Goal: Transaction & Acquisition: Purchase product/service

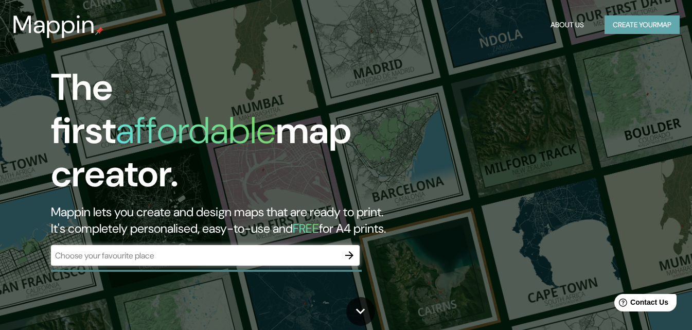
click at [607, 26] on button "Create your map" at bounding box center [642, 24] width 75 height 19
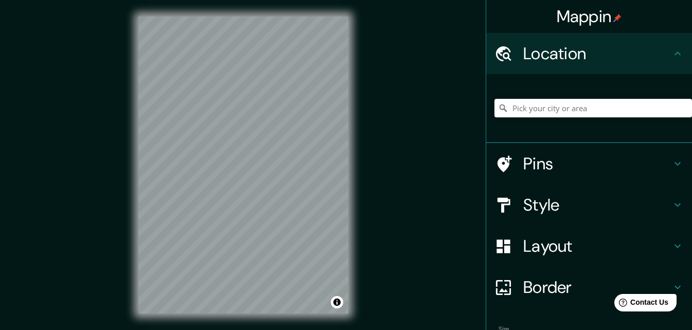
scroll to position [16, 0]
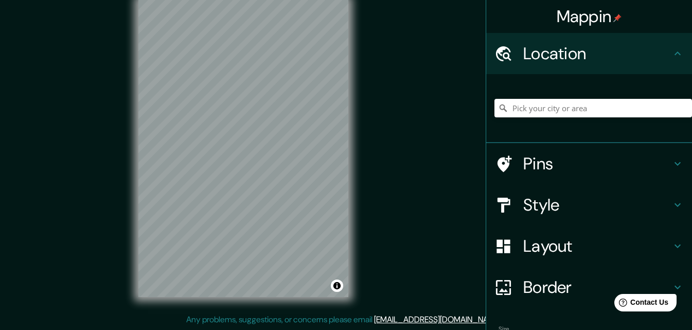
click at [573, 201] on h4 "Style" at bounding box center [598, 205] width 148 height 21
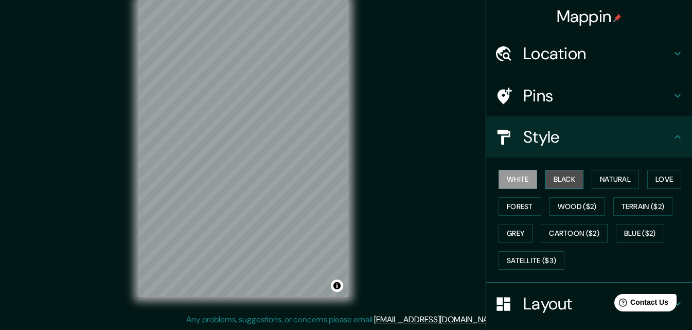
click at [552, 181] on button "Black" at bounding box center [565, 179] width 39 height 19
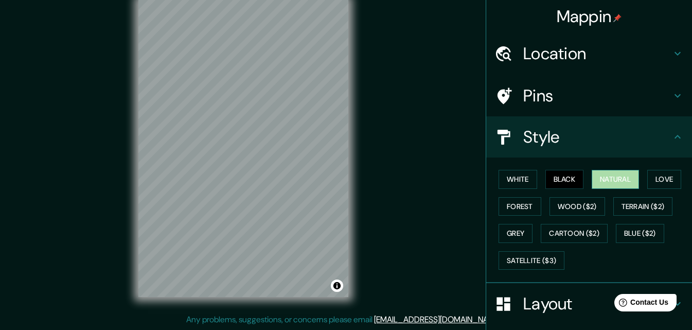
click at [609, 179] on button "Natural" at bounding box center [615, 179] width 47 height 19
click at [651, 177] on button "Love" at bounding box center [665, 179] width 34 height 19
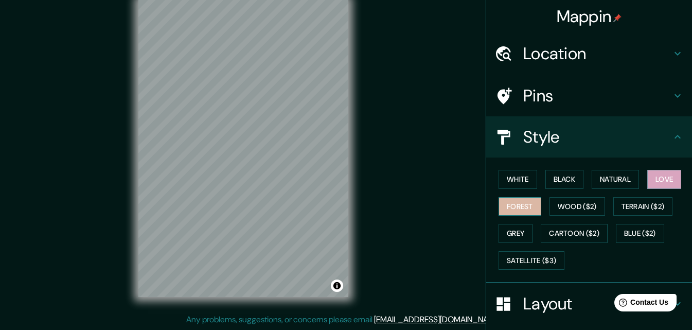
click at [512, 207] on button "Forest" at bounding box center [520, 206] width 43 height 19
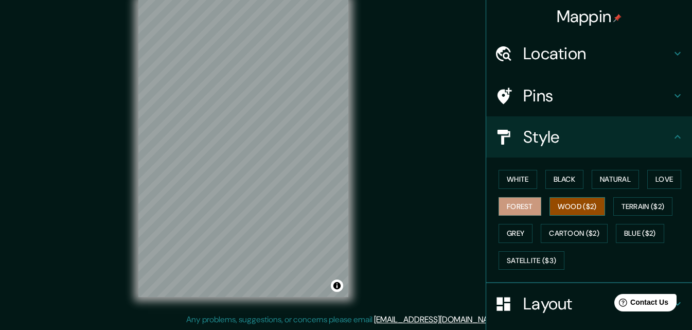
click at [579, 207] on button "Wood ($2)" at bounding box center [578, 206] width 56 height 19
click at [621, 206] on button "Terrain ($2)" at bounding box center [644, 206] width 60 height 19
click at [589, 207] on button "Wood ($2)" at bounding box center [578, 206] width 56 height 19
